Goal: Check status: Check status

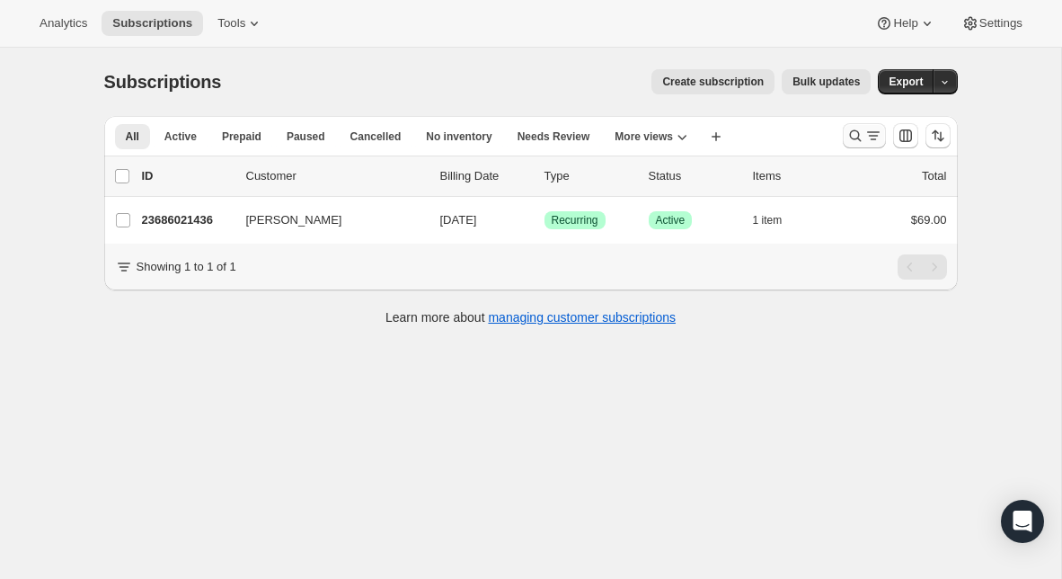
click at [855, 138] on icon "Search and filter results" at bounding box center [856, 136] width 18 height 18
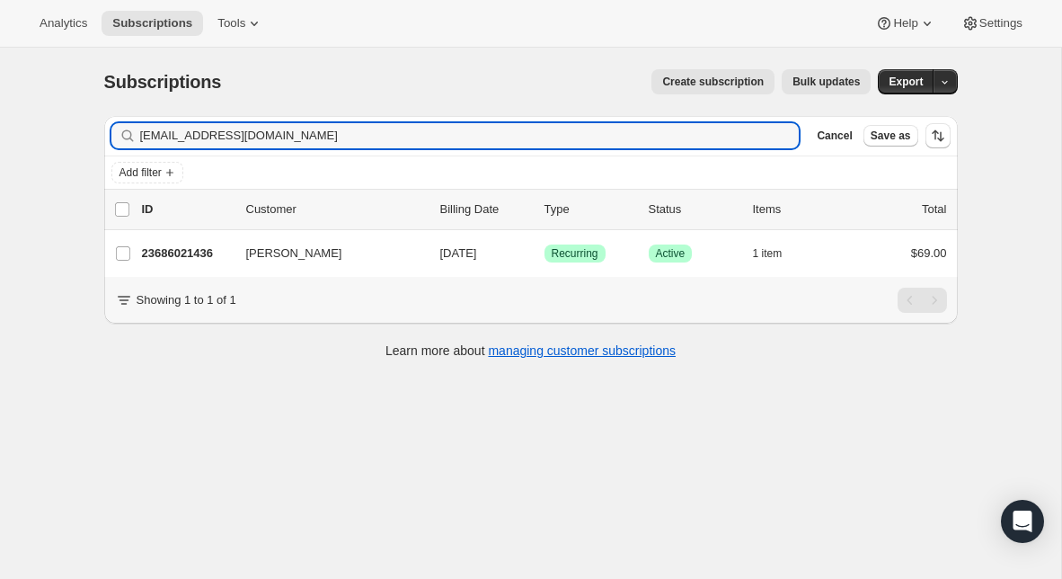
click at [484, 153] on div "Filter subscribers [EMAIL_ADDRESS][DOMAIN_NAME] Clear Cancel Save as" at bounding box center [531, 136] width 854 height 40
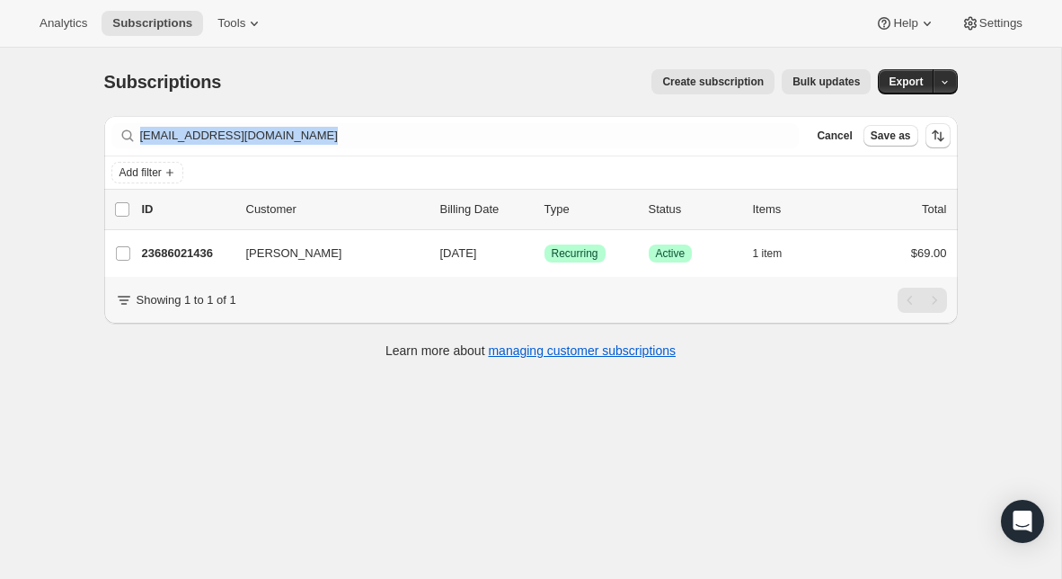
click at [484, 153] on div "Filter subscribers [EMAIL_ADDRESS][DOMAIN_NAME] Clear Cancel Save as" at bounding box center [531, 136] width 854 height 40
click at [483, 152] on div "Filter subscribers [EMAIL_ADDRESS][DOMAIN_NAME] Clear Cancel Save as" at bounding box center [531, 136] width 854 height 40
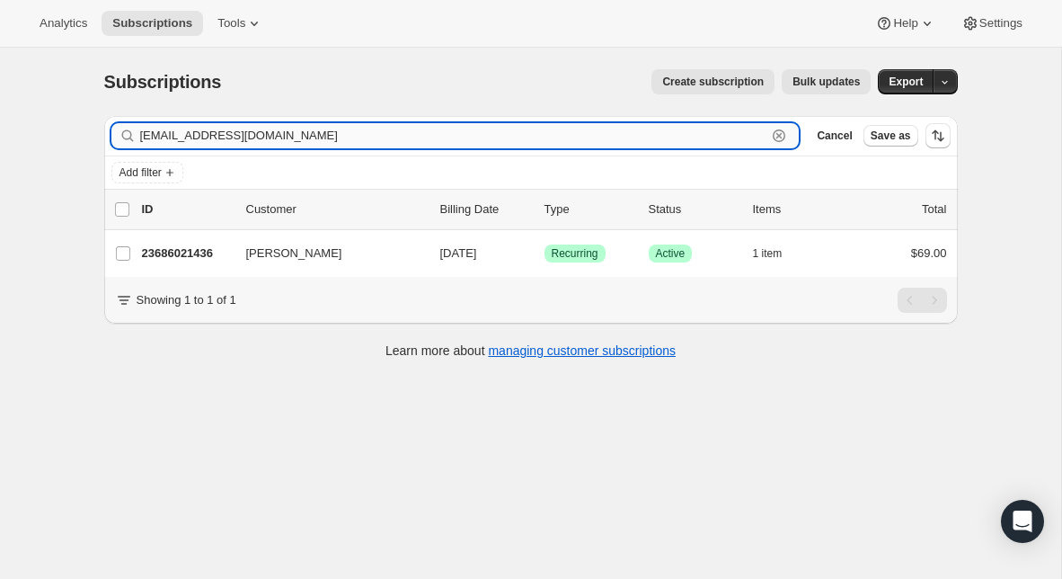
click at [454, 141] on input "[EMAIL_ADDRESS][DOMAIN_NAME]" at bounding box center [453, 135] width 627 height 25
paste input "[EMAIL_ADDRESS][DOMAIN_NAME]"
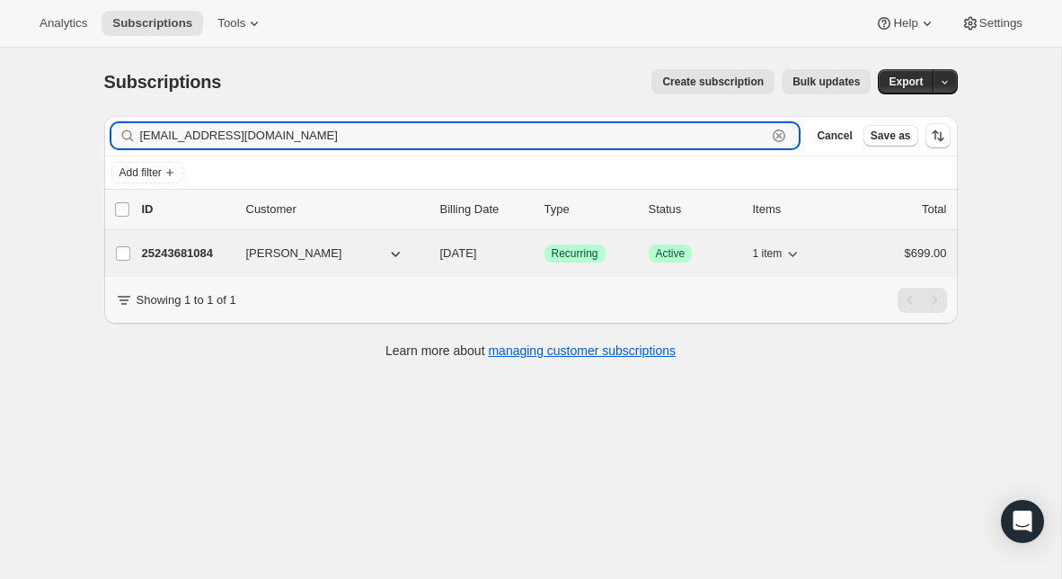
type input "[EMAIL_ADDRESS][DOMAIN_NAME]"
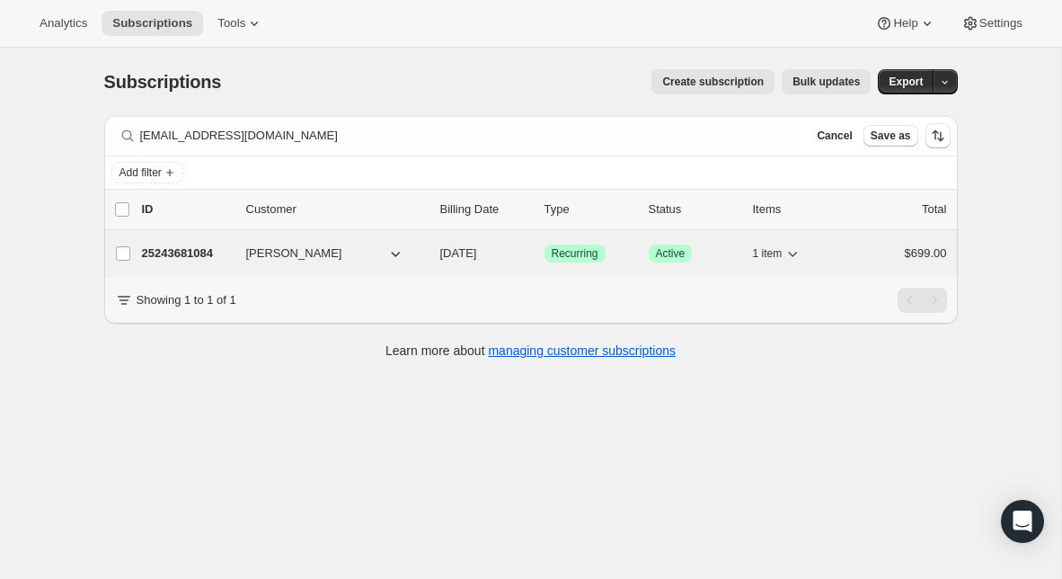
click at [181, 249] on p "25243681084" at bounding box center [187, 253] width 90 height 18
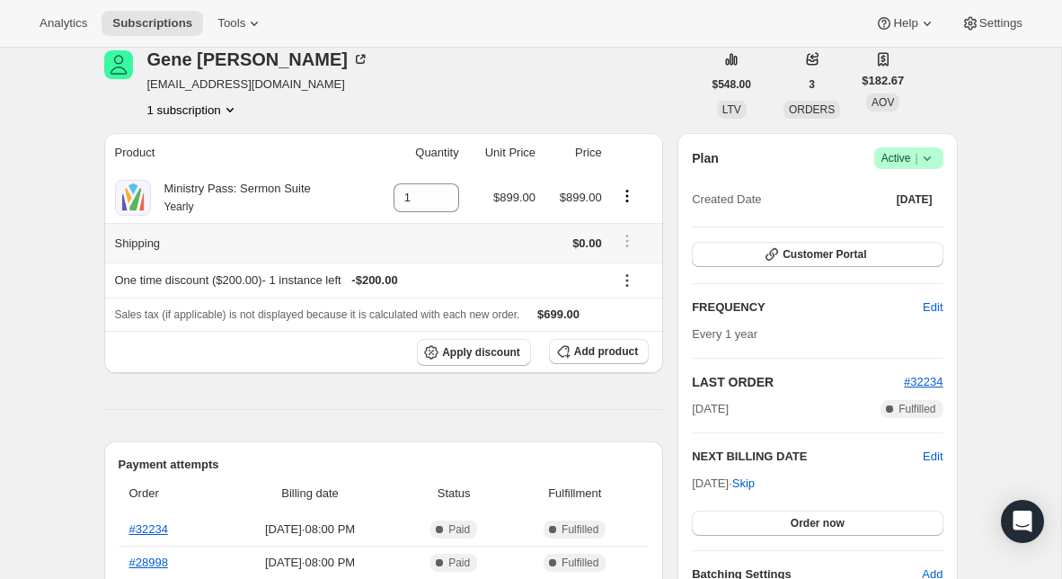
scroll to position [104, 0]
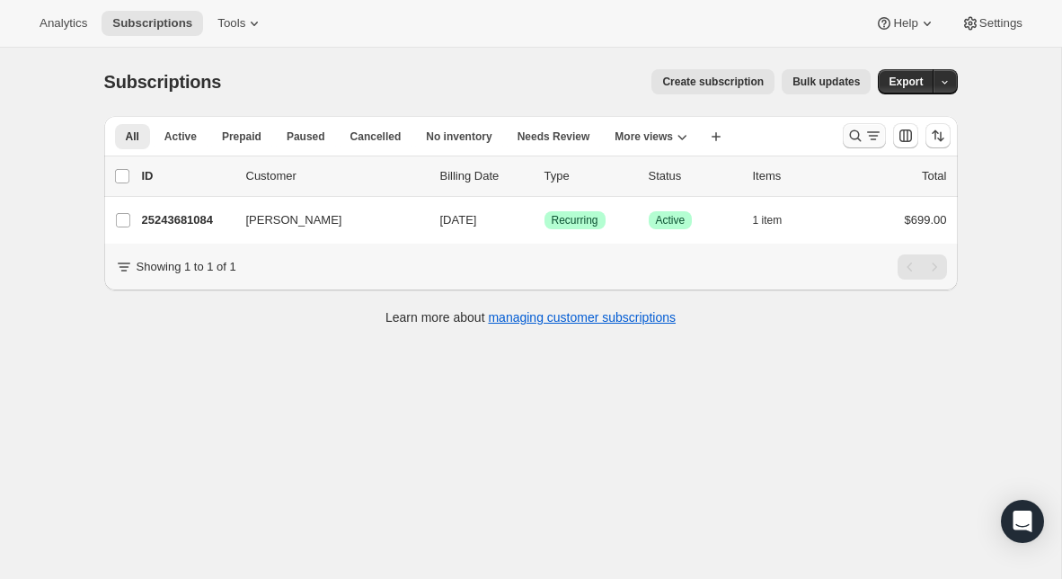
click at [845, 137] on button "Search and filter results" at bounding box center [864, 135] width 43 height 25
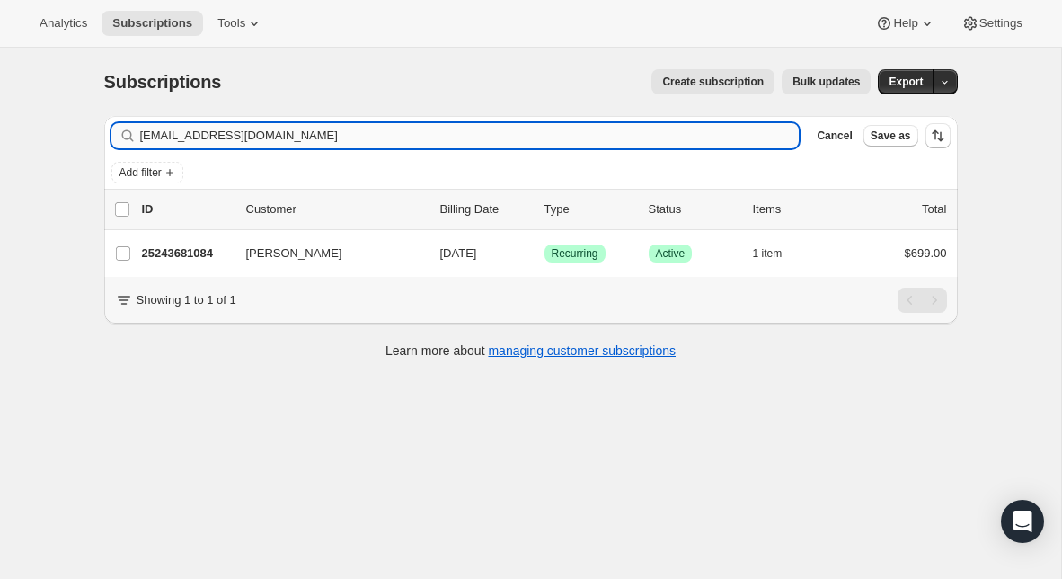
click at [476, 135] on input "[EMAIL_ADDRESS][DOMAIN_NAME]" at bounding box center [470, 135] width 660 height 25
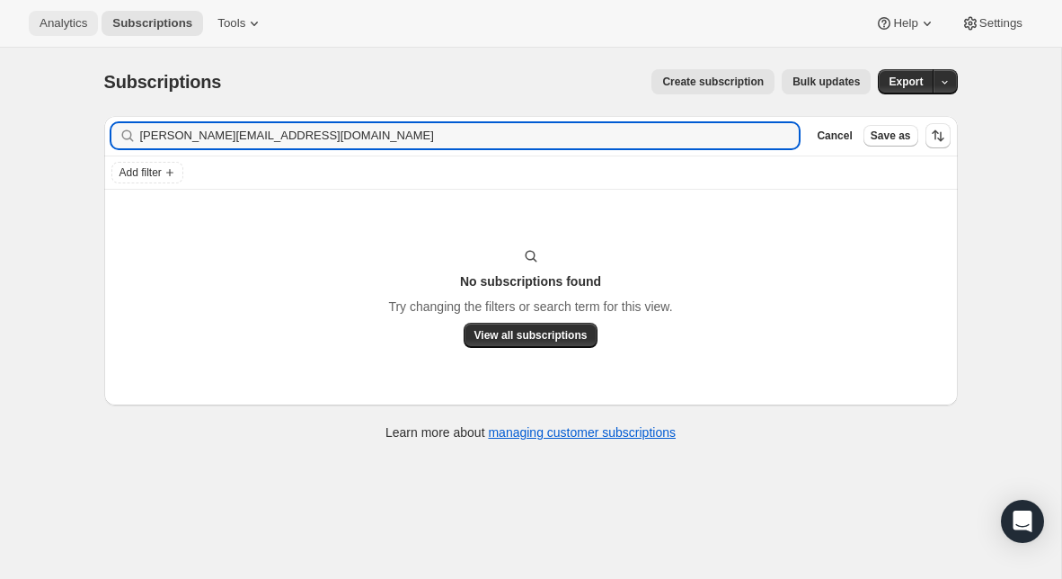
type input "[PERSON_NAME][EMAIL_ADDRESS][DOMAIN_NAME]"
